Goal: Task Accomplishment & Management: Complete application form

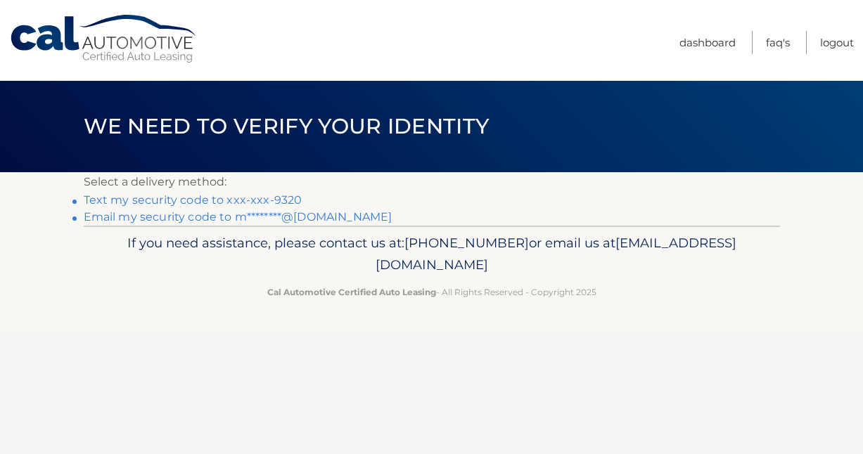
click at [238, 196] on link "Text my security code to xxx-xxx-9320" at bounding box center [193, 199] width 219 height 13
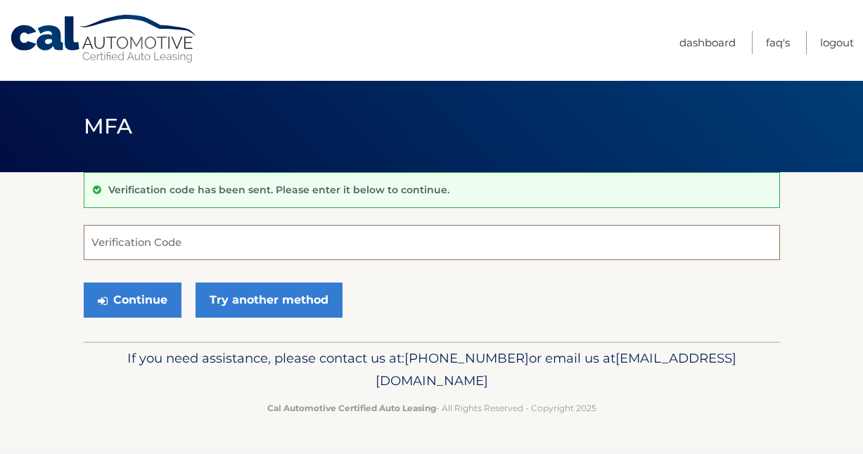
click at [169, 245] on input "Verification Code" at bounding box center [432, 242] width 696 height 35
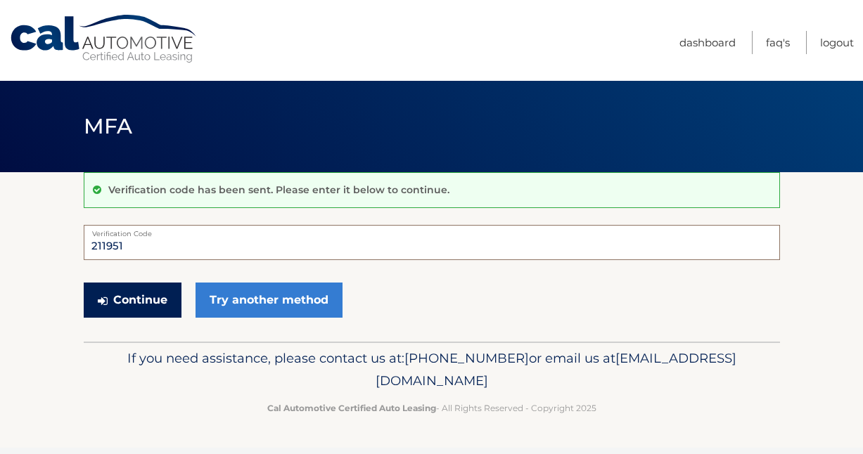
type input "211951"
click at [144, 296] on button "Continue" at bounding box center [133, 300] width 98 height 35
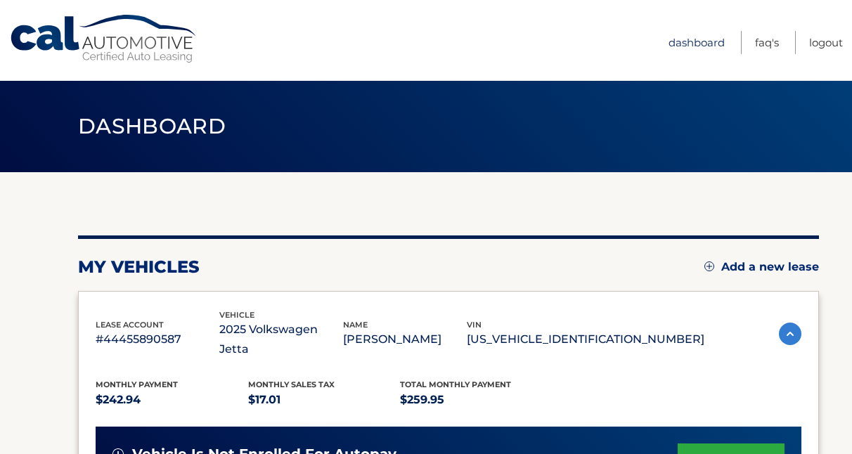
click at [698, 31] on link "Dashboard" at bounding box center [697, 42] width 56 height 23
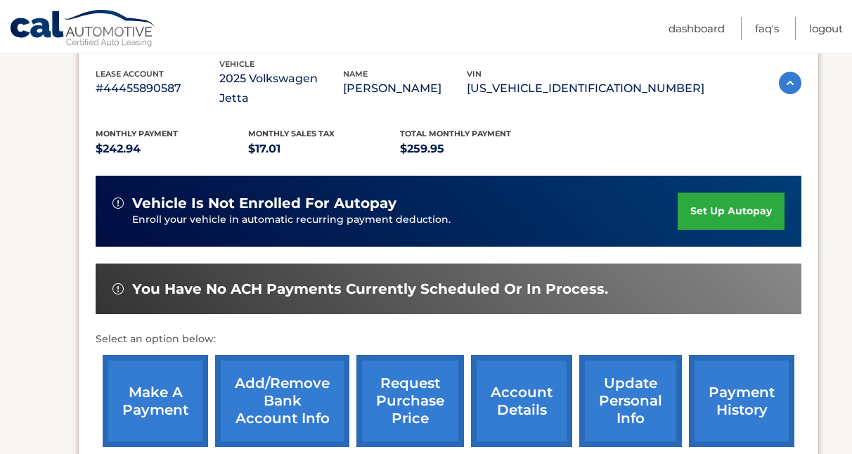
scroll to position [188, 0]
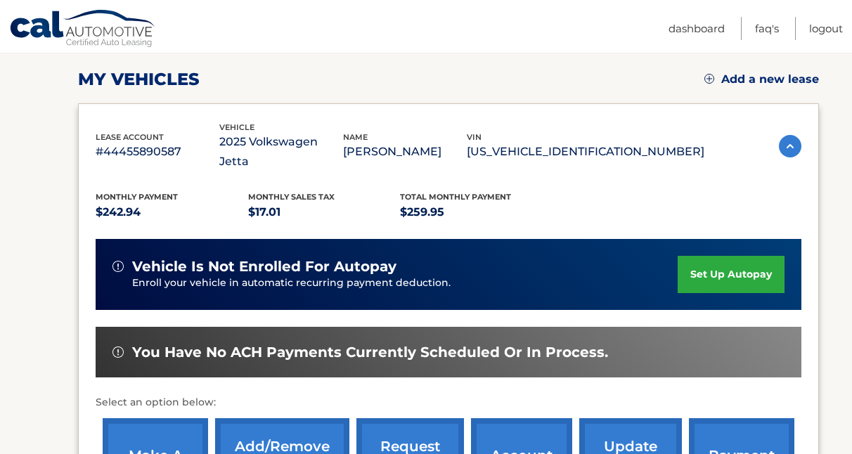
click at [717, 79] on link "Add a new lease" at bounding box center [762, 79] width 115 height 14
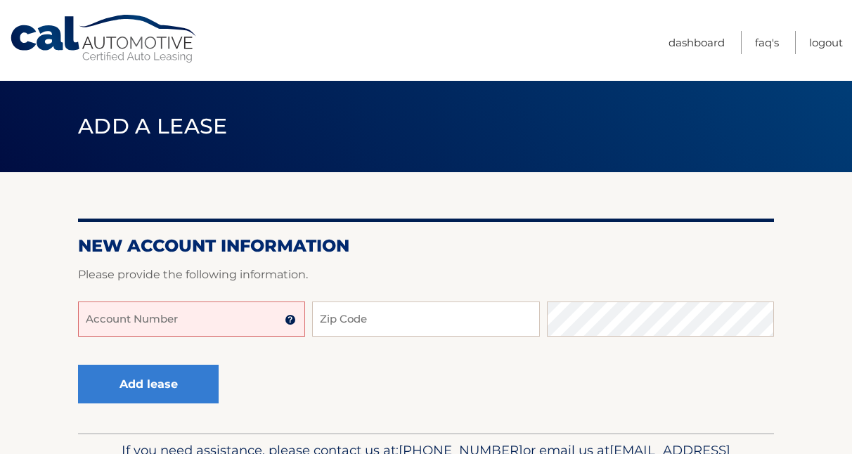
click at [204, 330] on input "Account Number" at bounding box center [191, 319] width 227 height 35
click at [419, 314] on input "Zip Code" at bounding box center [425, 319] width 227 height 35
type input "33186"
click at [189, 316] on input "Account Number" at bounding box center [191, 319] width 227 height 35
